Goal: Navigation & Orientation: Find specific page/section

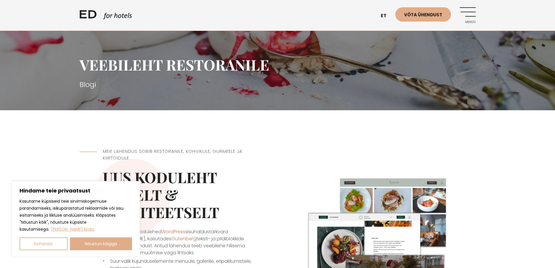
scroll to position [87, 0]
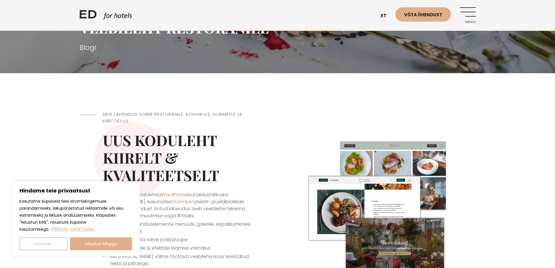
click at [60, 247] on button "Kohanda" at bounding box center [44, 243] width 48 height 13
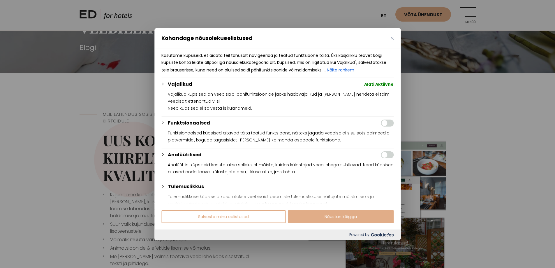
click at [394, 41] on div "Kohandage nõusolekueelistused" at bounding box center [277, 38] width 246 height 20
click at [393, 39] on img "Sulge" at bounding box center [392, 38] width 3 height 3
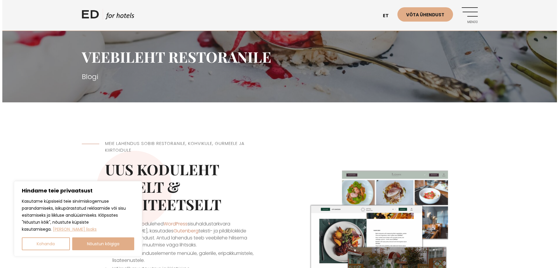
scroll to position [0, 0]
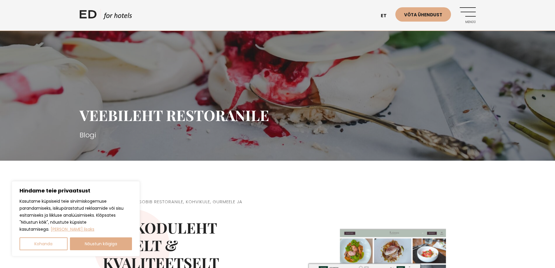
click at [472, 5] on div "ED HOTELS et EN Võta ühendust Menüü" at bounding box center [278, 15] width 396 height 31
click at [468, 13] on link "Menüü" at bounding box center [468, 15] width 16 height 16
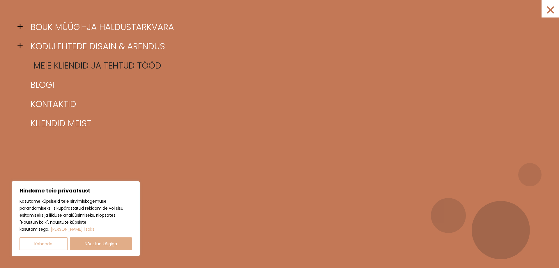
click at [118, 73] on link "Meie kliendid ja tehtud tööd" at bounding box center [287, 65] width 516 height 19
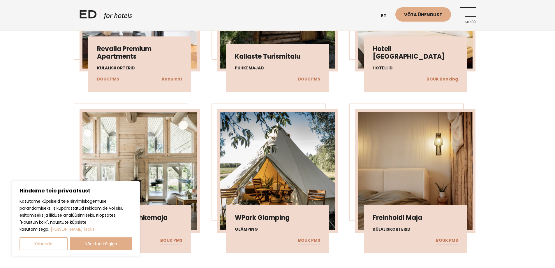
scroll to position [787, 0]
drag, startPoint x: 102, startPoint y: 242, endPoint x: 272, endPoint y: 179, distance: 181.6
click at [108, 236] on div "Kasutame küpsiseid teie sirvimiskogemuse parandamiseks, isikupärastatud reklaam…" at bounding box center [76, 224] width 112 height 52
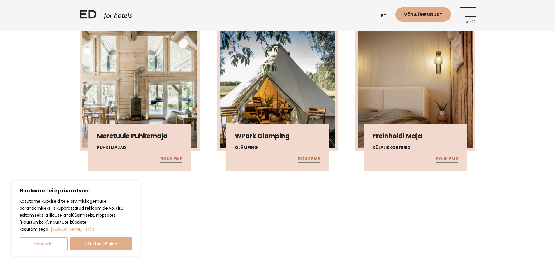
scroll to position [874, 0]
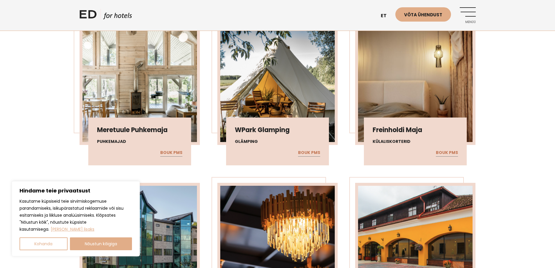
drag, startPoint x: 113, startPoint y: 243, endPoint x: 115, endPoint y: 239, distance: 4.0
click at [113, 242] on button "Nõustun kõigiga" at bounding box center [101, 243] width 62 height 13
checkbox input "true"
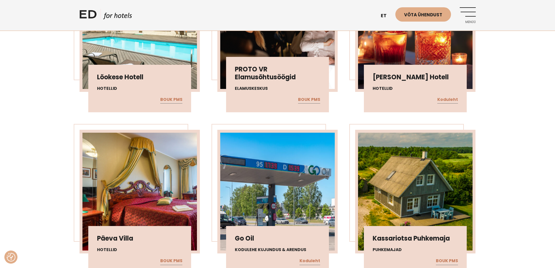
scroll to position [4070, 0]
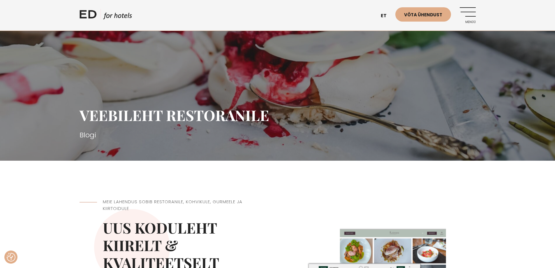
click at [470, 11] on link "Menüü" at bounding box center [468, 15] width 16 height 16
